Goal: Check status: Check status

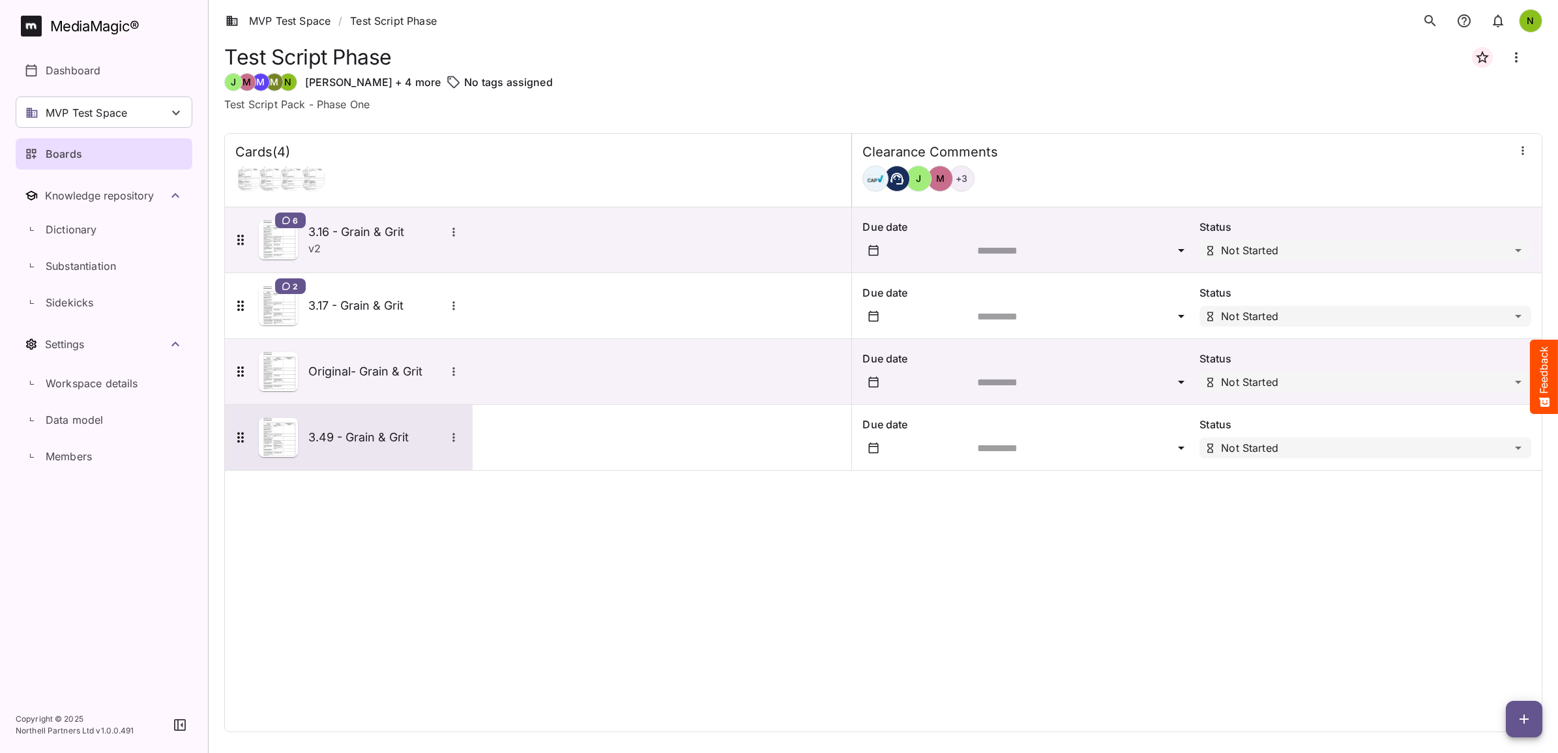
click at [327, 441] on h5 "3.49 - Grain & Grit" at bounding box center [376, 437] width 137 height 16
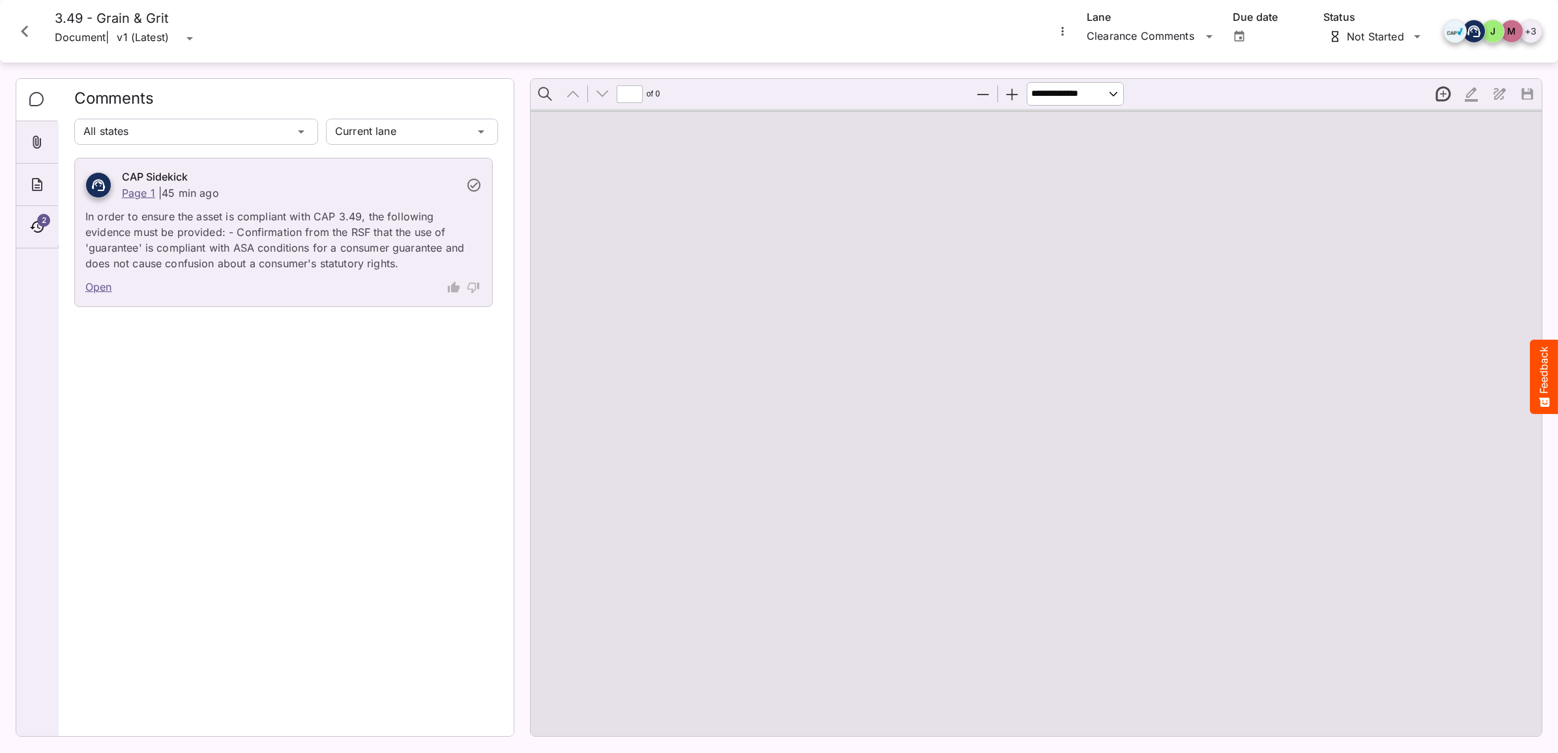
type input "*"
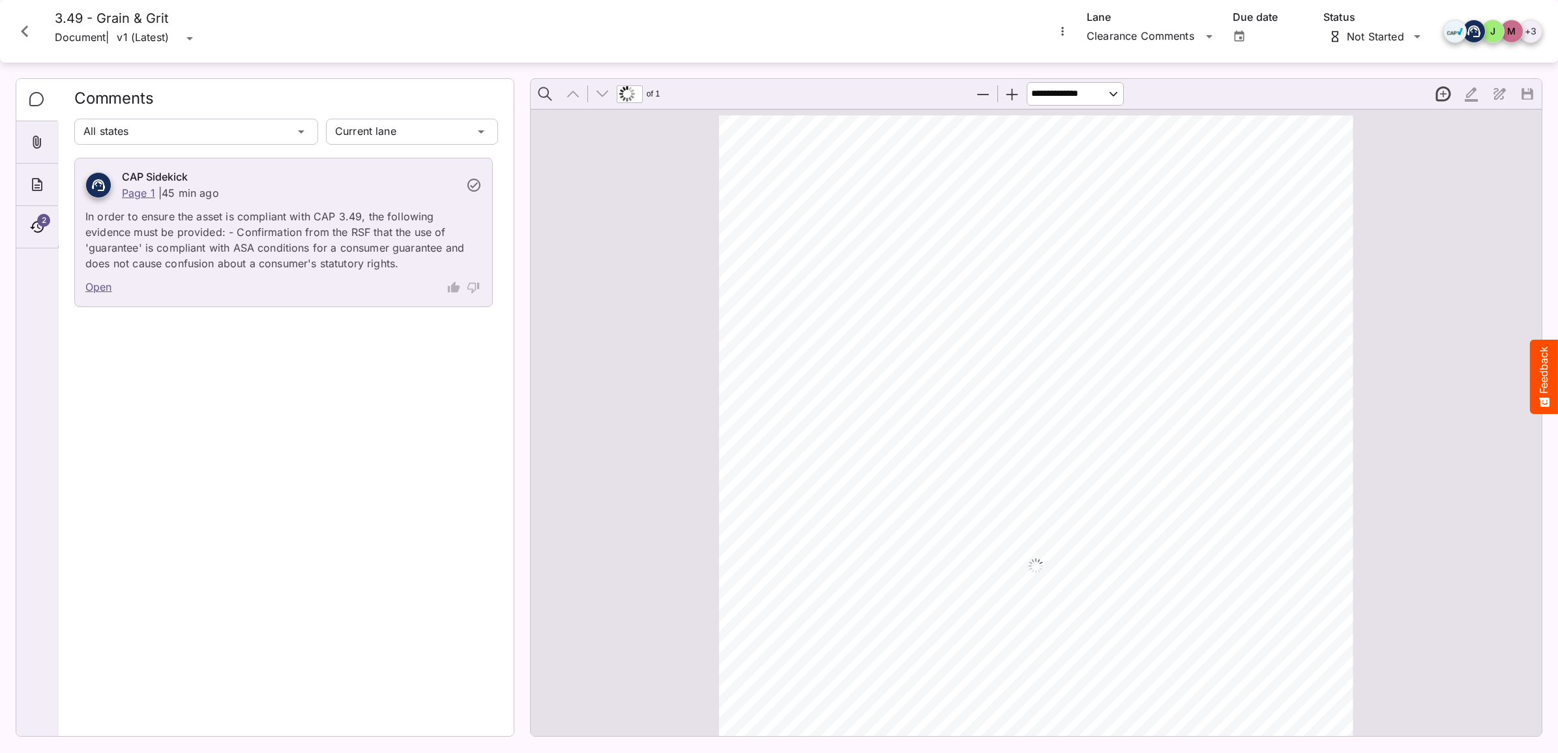
scroll to position [7, 0]
click at [35, 224] on icon "Timeline" at bounding box center [37, 227] width 16 height 16
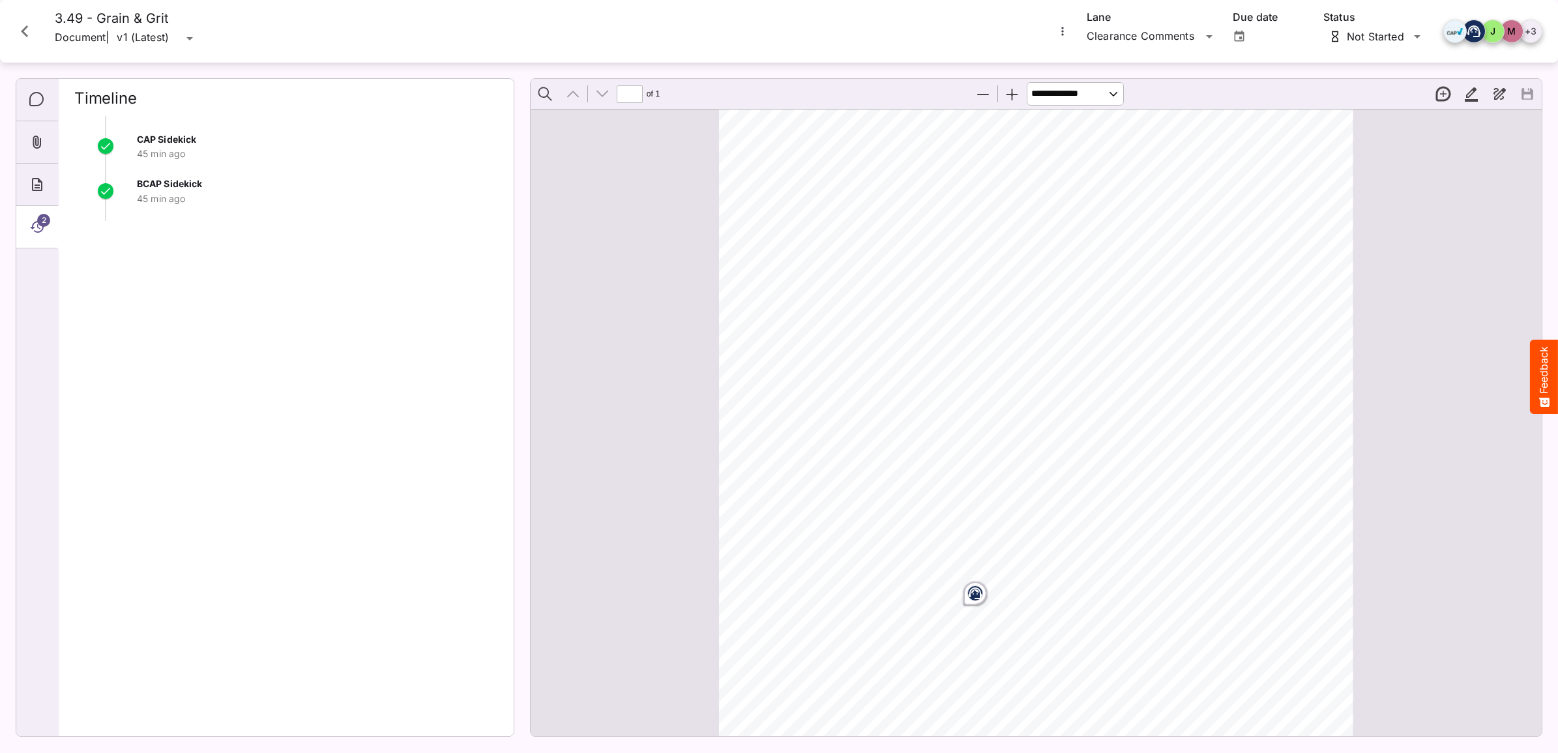
click at [974, 593] on rect "Page ⁨1⁩" at bounding box center [975, 593] width 16 height 16
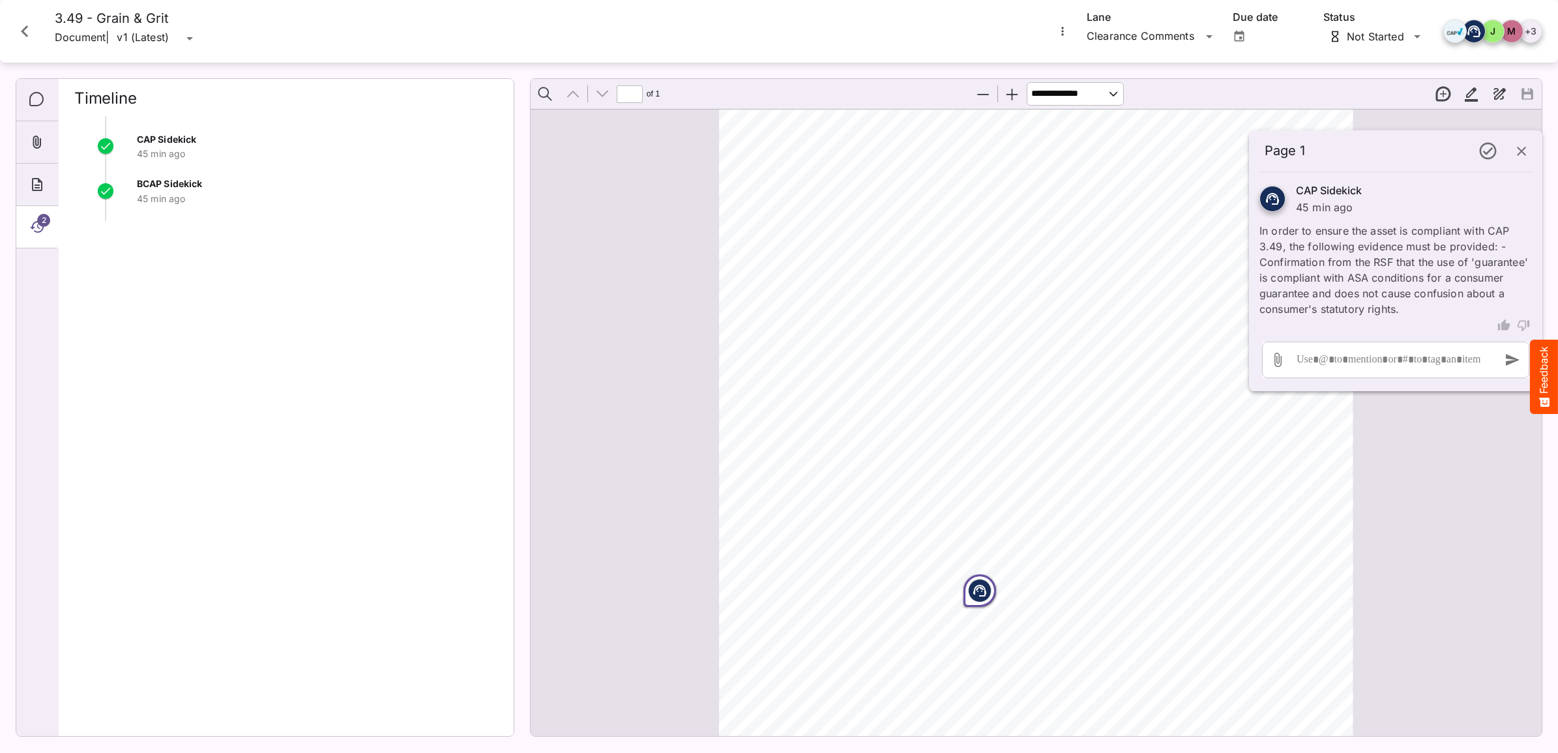
scroll to position [115, 0]
drag, startPoint x: 151, startPoint y: 193, endPoint x: 516, endPoint y: 205, distance: 365.8
click at [152, 193] on p "45 min ago" at bounding box center [317, 198] width 361 height 13
click at [40, 224] on span "2" at bounding box center [43, 220] width 13 height 13
click at [17, 28] on icon "Close card" at bounding box center [24, 31] width 23 height 23
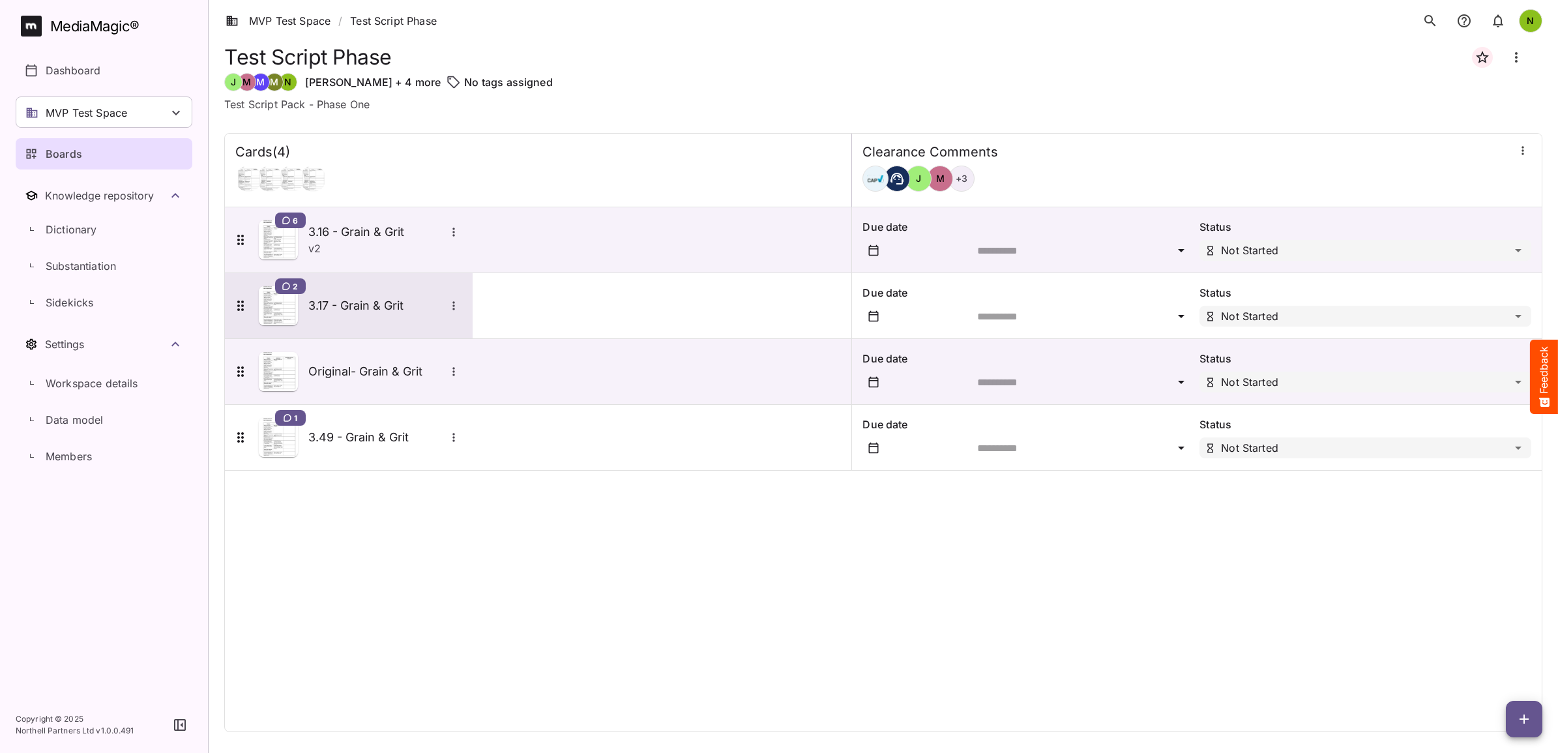
click at [343, 306] on h5 "3.17 - Grain & Grit" at bounding box center [376, 306] width 137 height 16
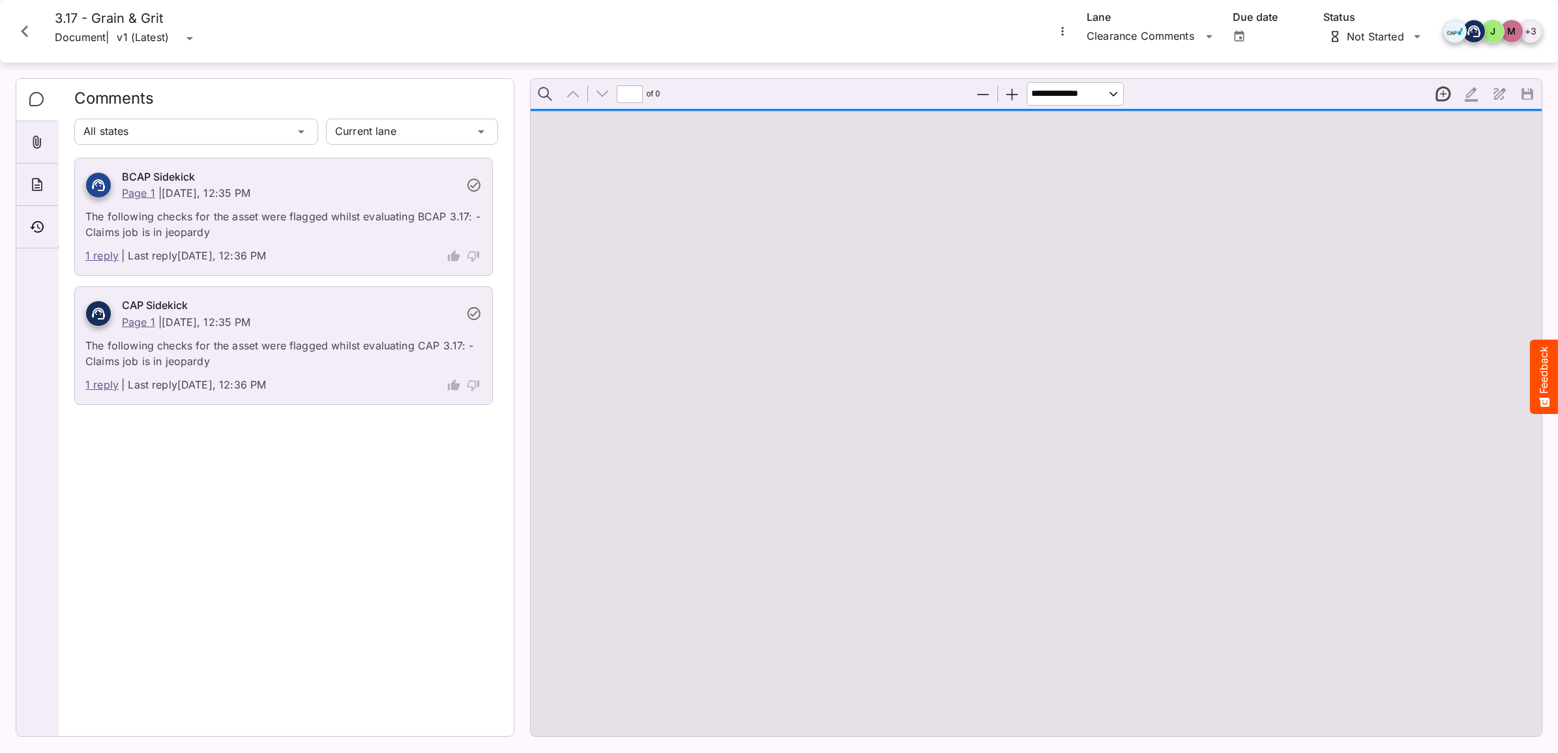
type input "*"
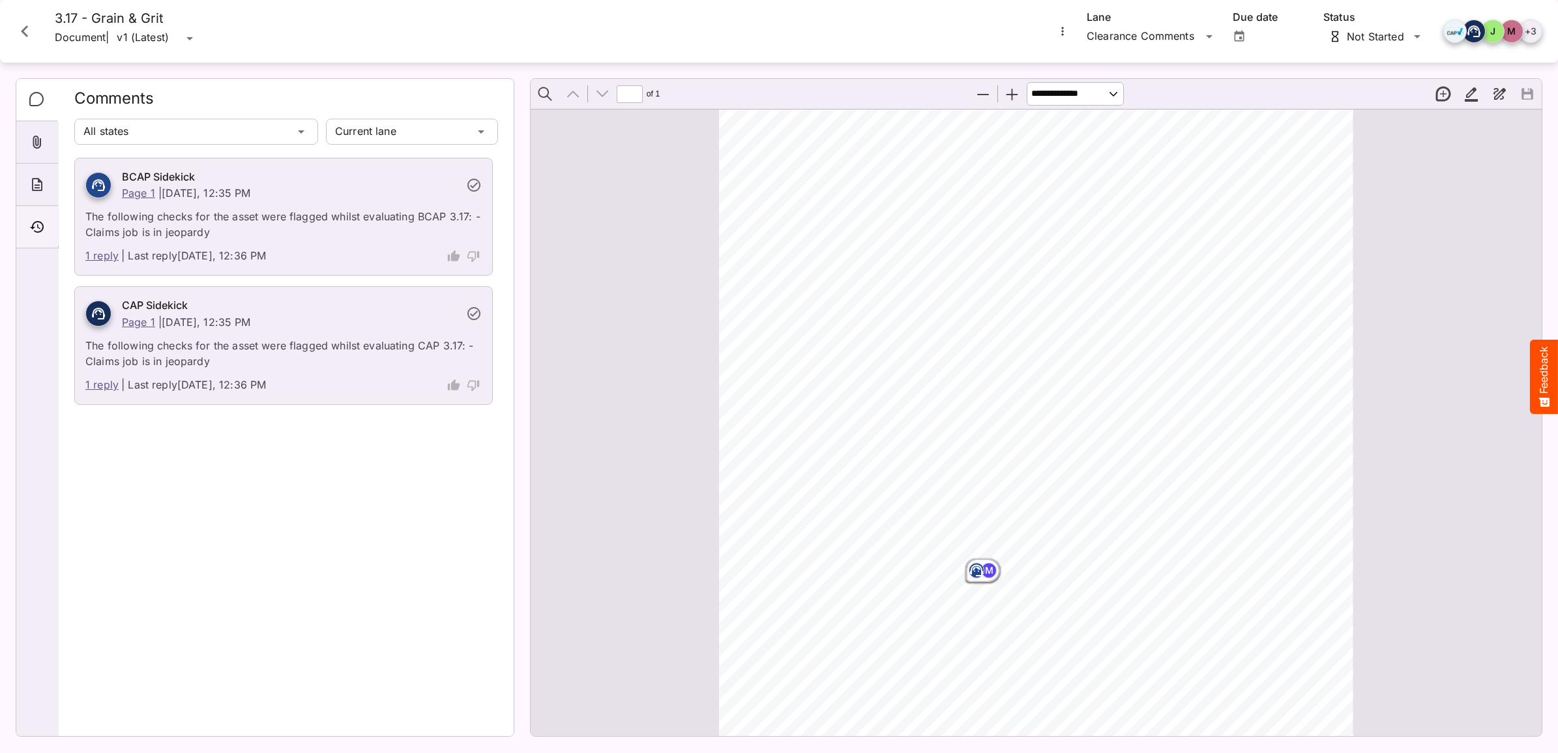
click at [33, 229] on icon "Timeline" at bounding box center [37, 227] width 14 height 12
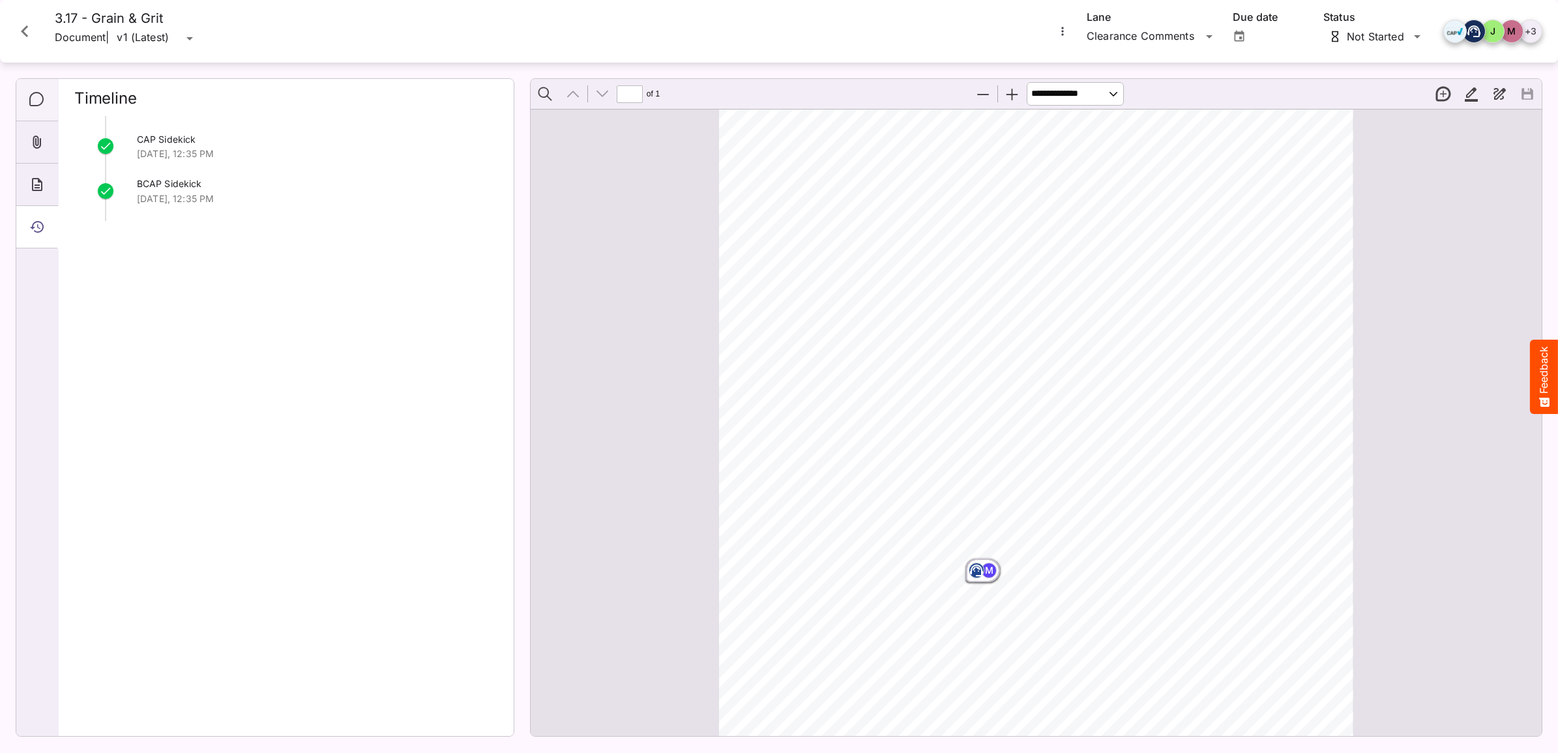
click at [31, 96] on icon "Comments" at bounding box center [37, 100] width 16 height 16
